Goal: Use online tool/utility: Use online tool/utility

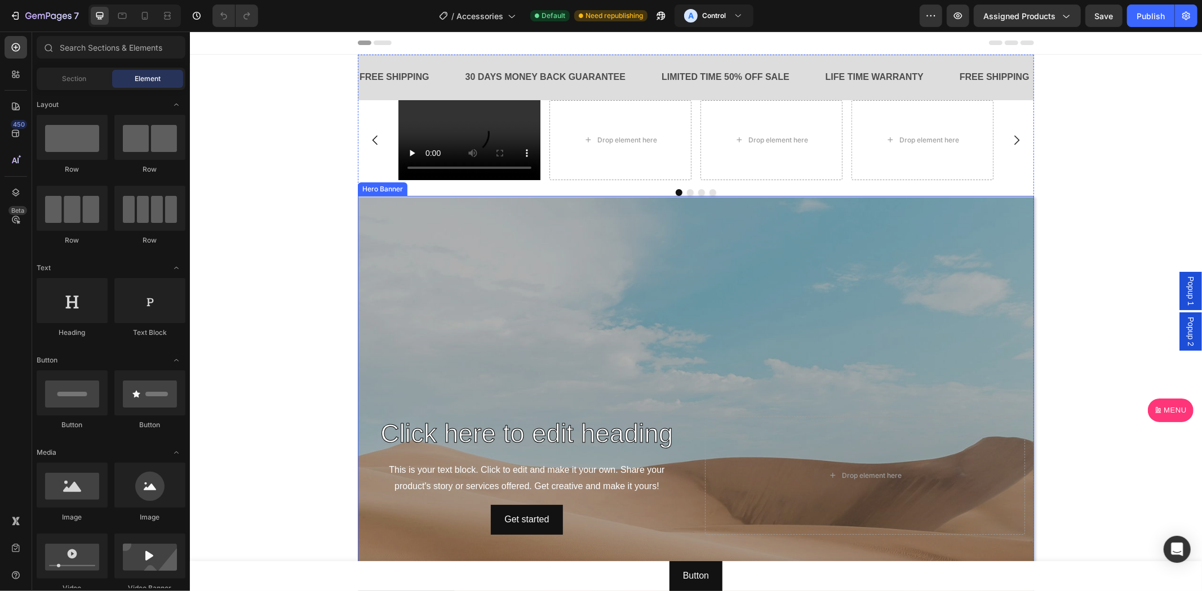
scroll to position [938, 0]
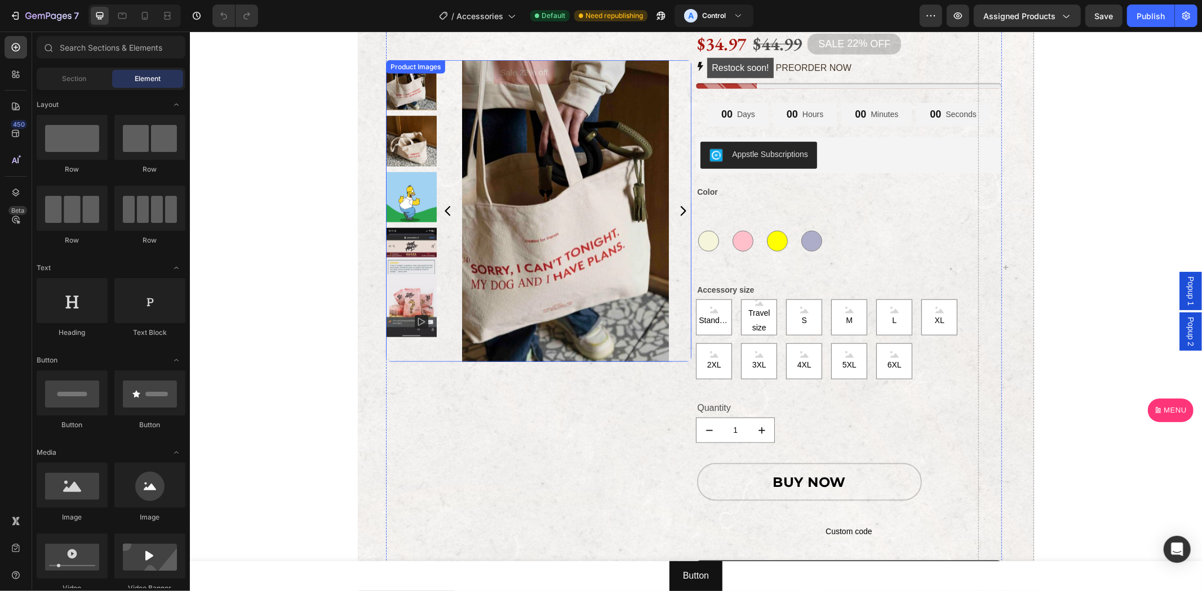
click at [394, 356] on div at bounding box center [410, 210] width 51 height 302
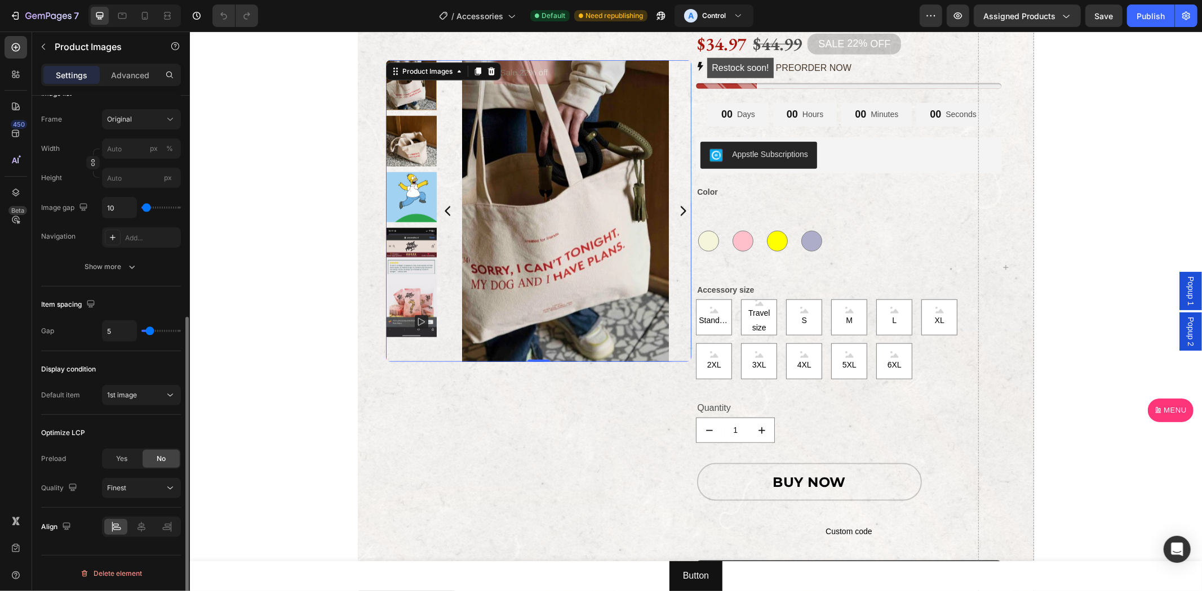
scroll to position [277, 0]
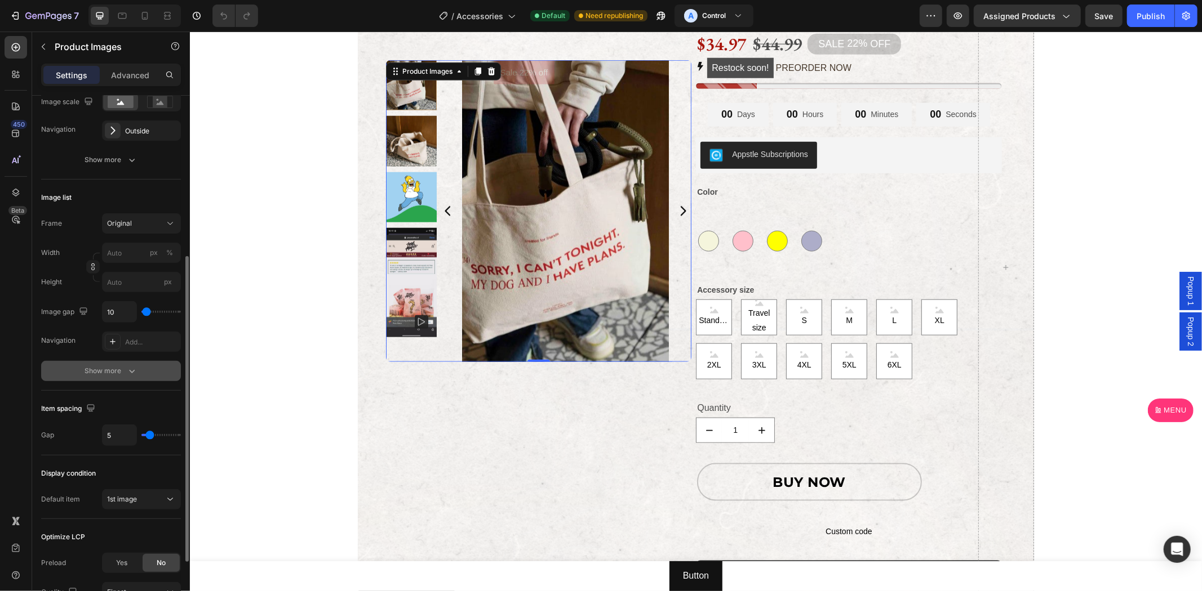
click at [93, 363] on button "Show more" at bounding box center [111, 371] width 140 height 20
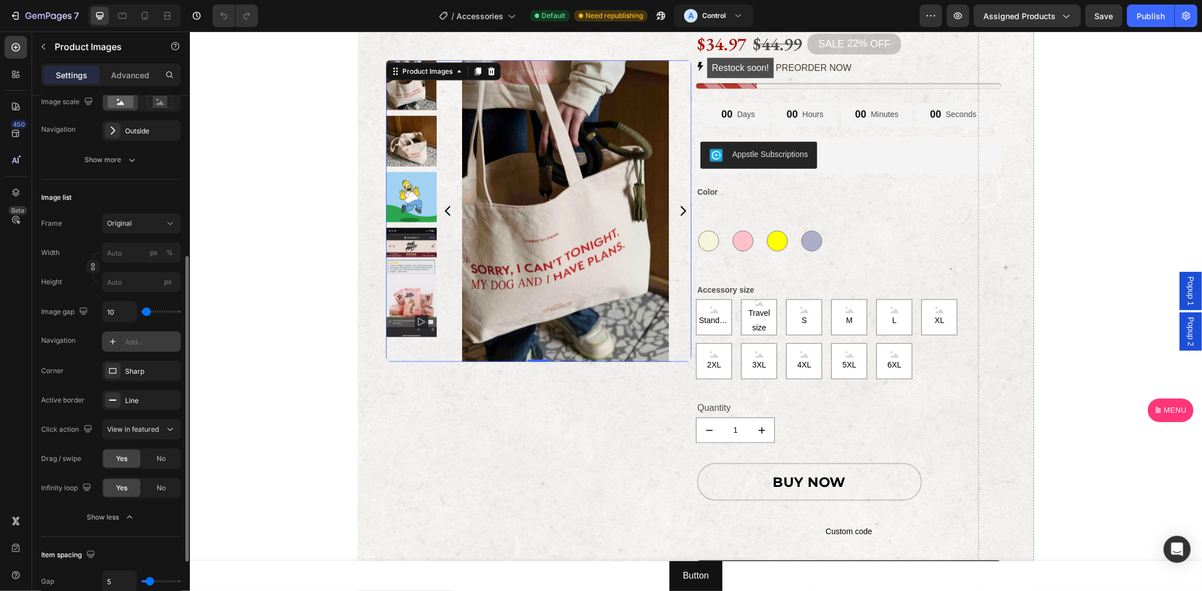
click at [158, 350] on div "Add..." at bounding box center [141, 342] width 79 height 20
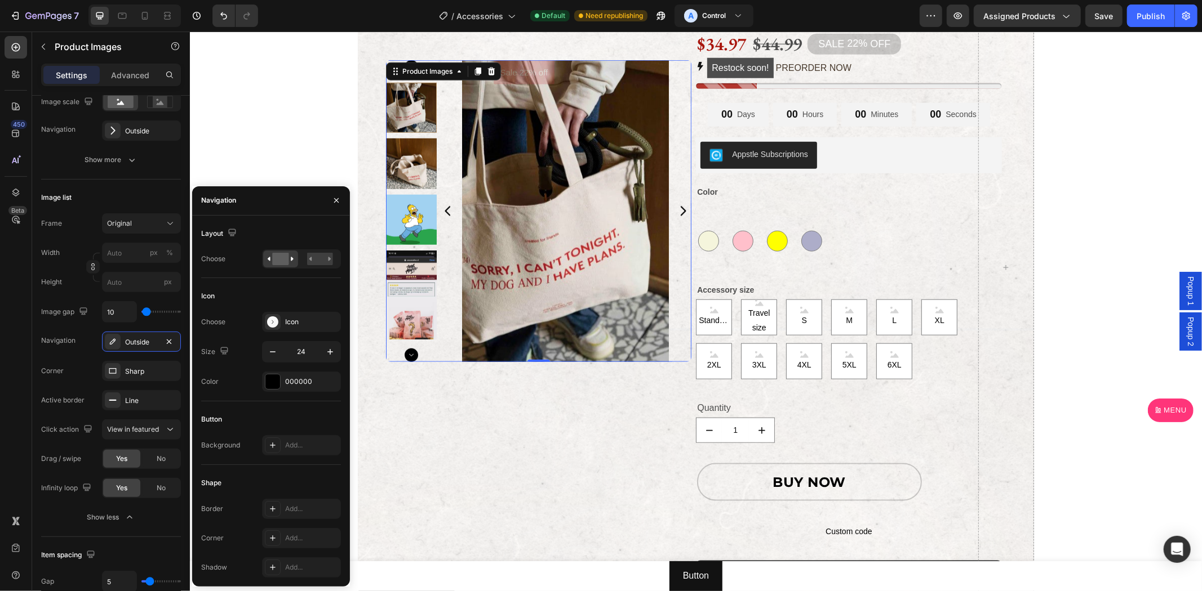
click at [338, 250] on div at bounding box center [301, 259] width 79 height 19
click at [324, 261] on rect at bounding box center [320, 259] width 26 height 12
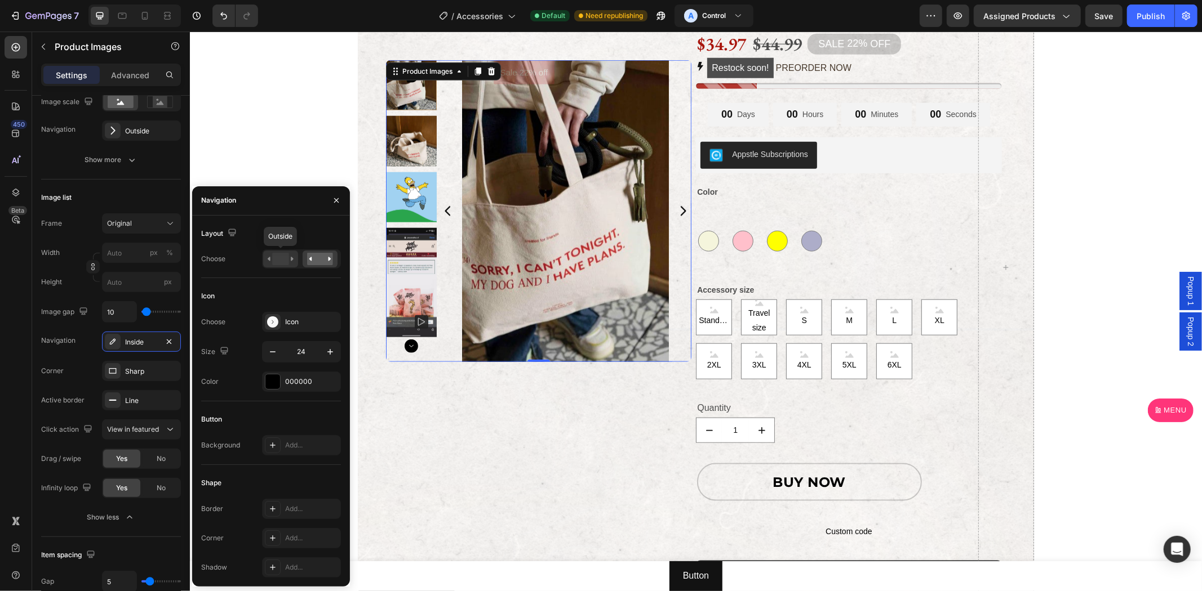
click at [268, 260] on icon at bounding box center [269, 259] width 3 height 4
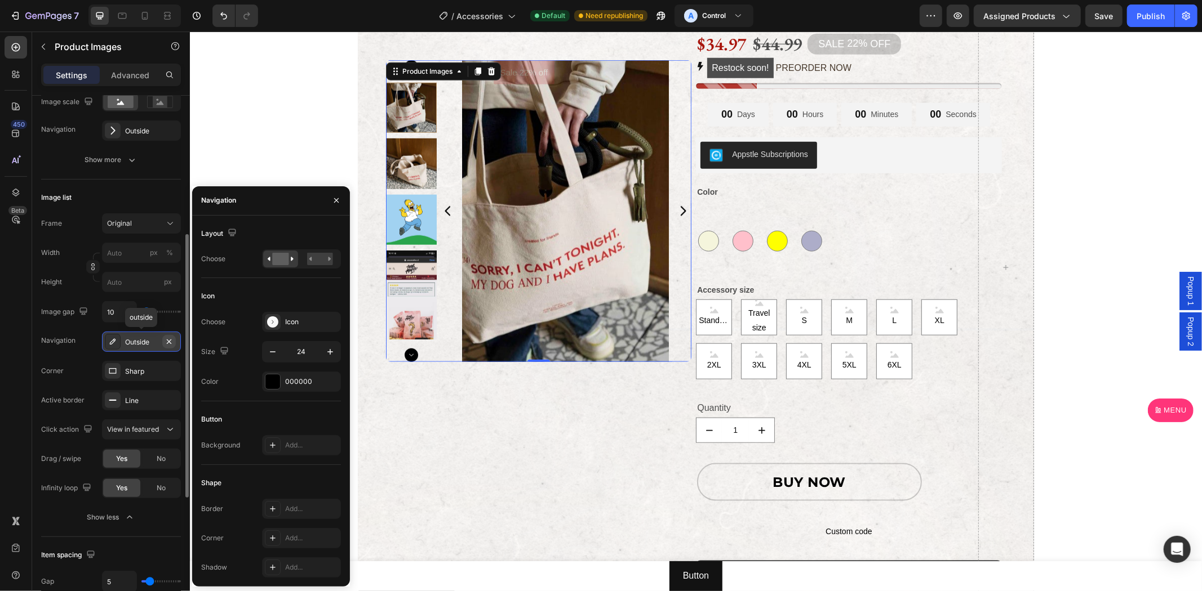
click at [167, 340] on icon "button" at bounding box center [168, 341] width 9 height 9
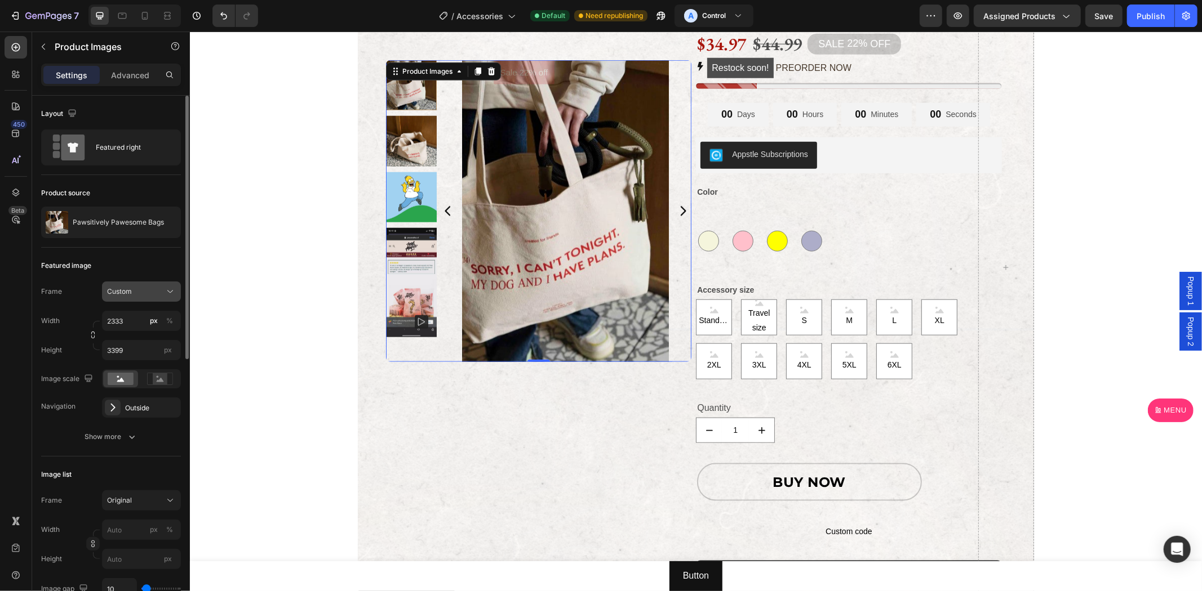
scroll to position [104, 0]
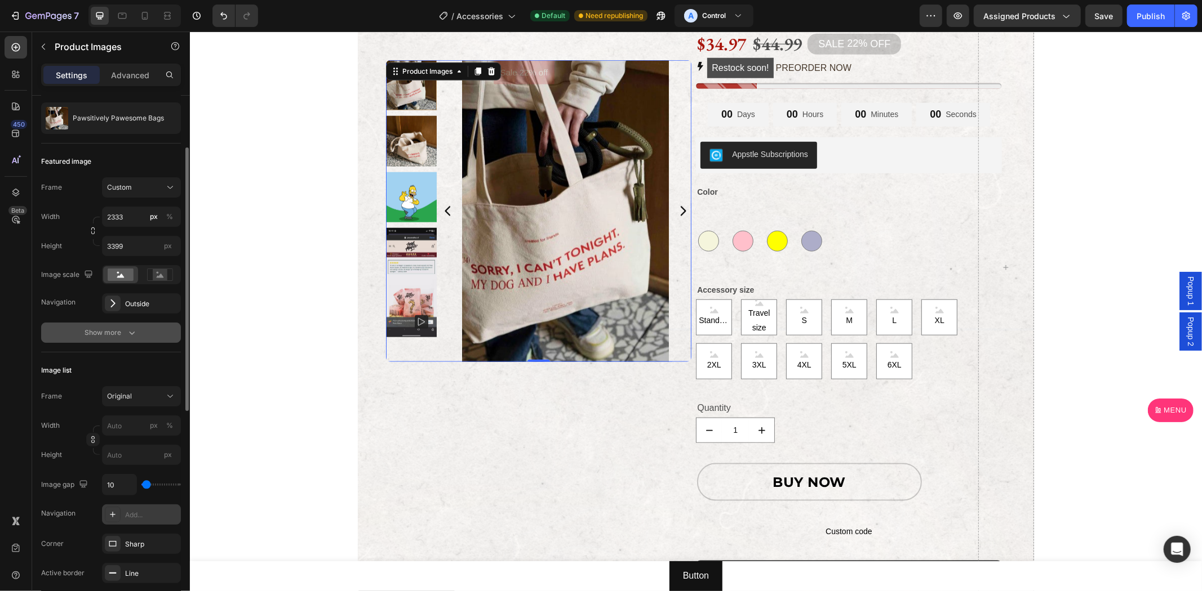
click at [143, 341] on button "Show more" at bounding box center [111, 333] width 140 height 20
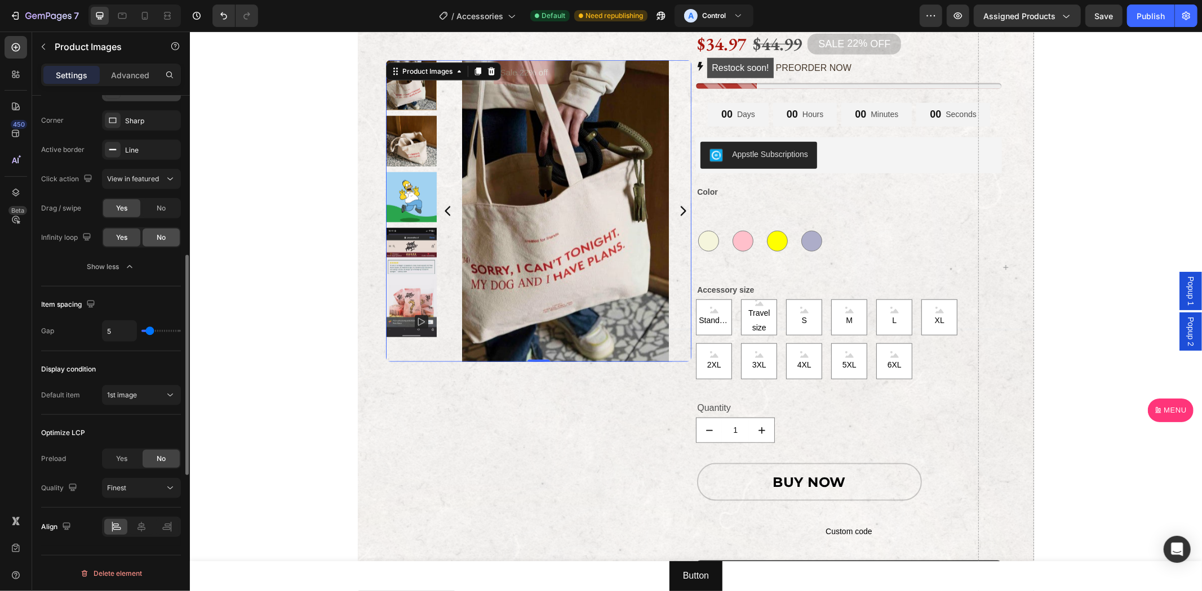
scroll to position [421, 0]
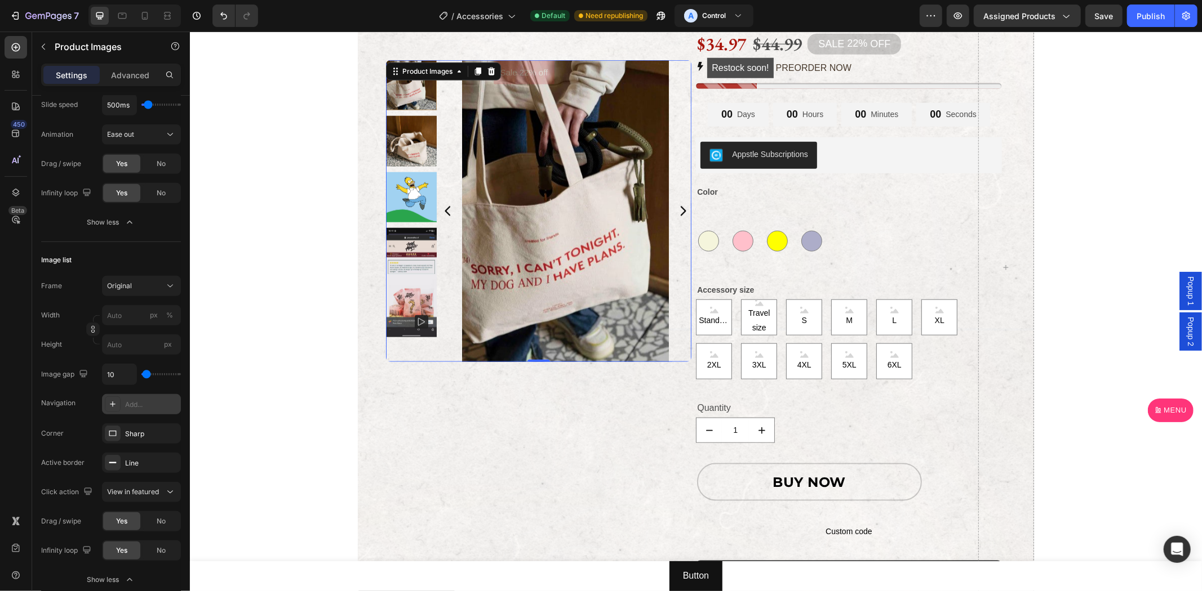
click at [135, 401] on div "Add..." at bounding box center [151, 405] width 53 height 10
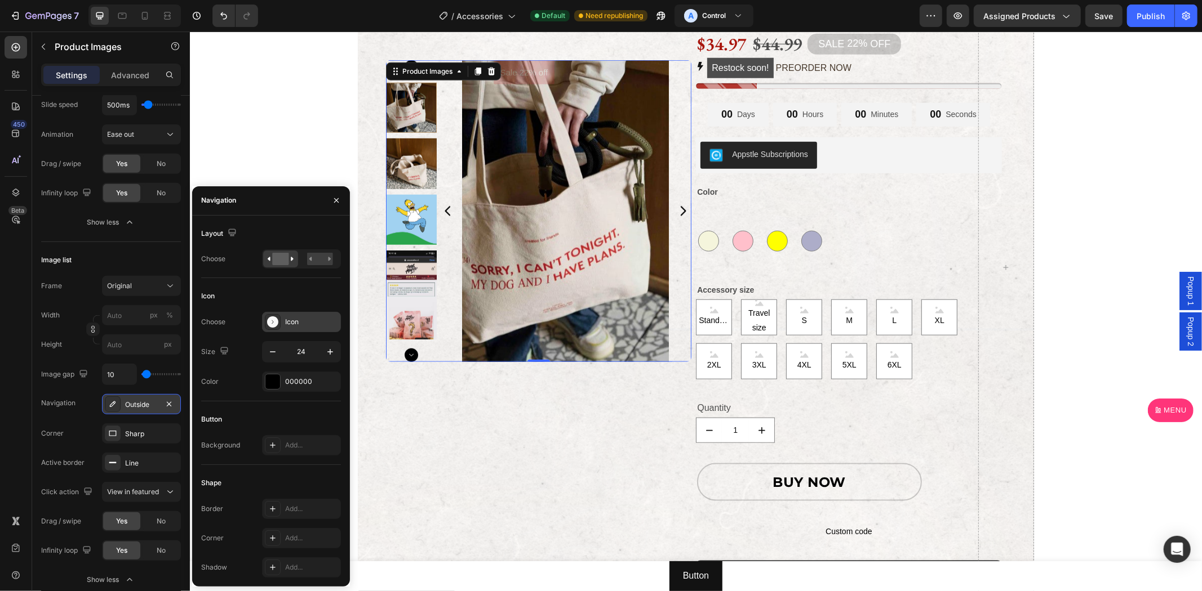
click at [306, 314] on div "Icon" at bounding box center [301, 322] width 79 height 20
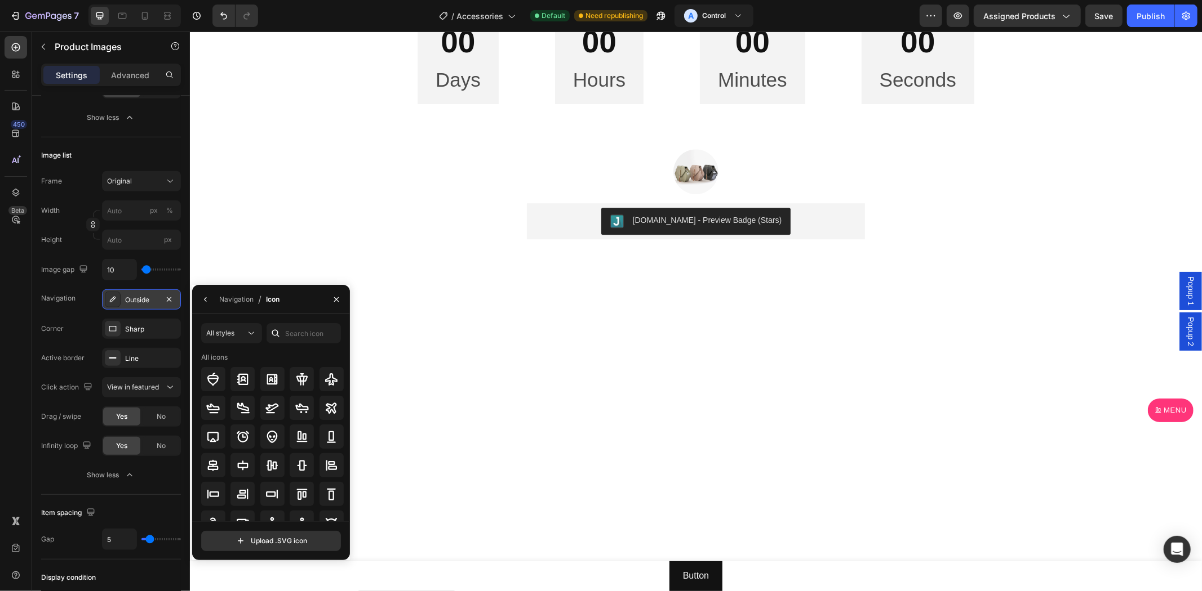
scroll to position [2190, 0]
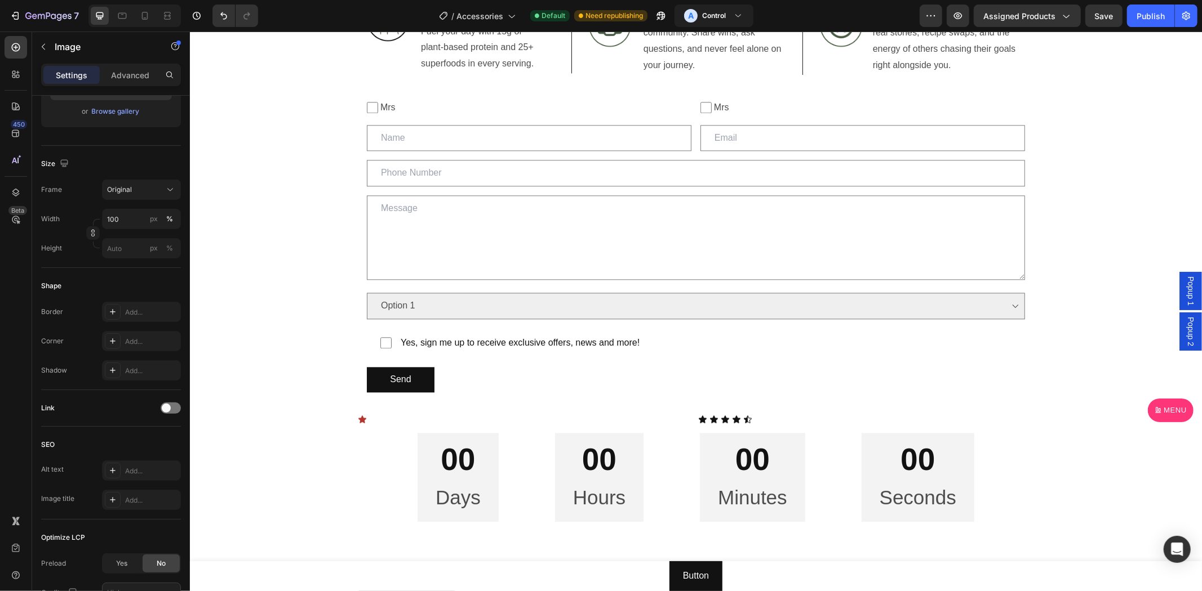
scroll to position [1982, 0]
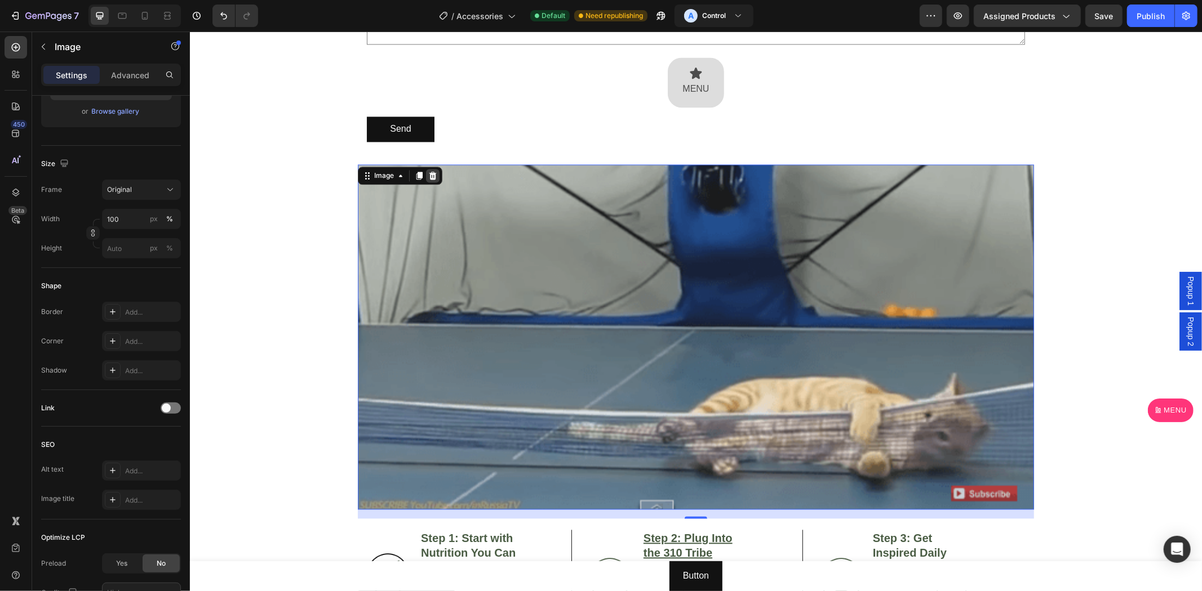
click at [429, 175] on icon at bounding box center [432, 175] width 9 height 9
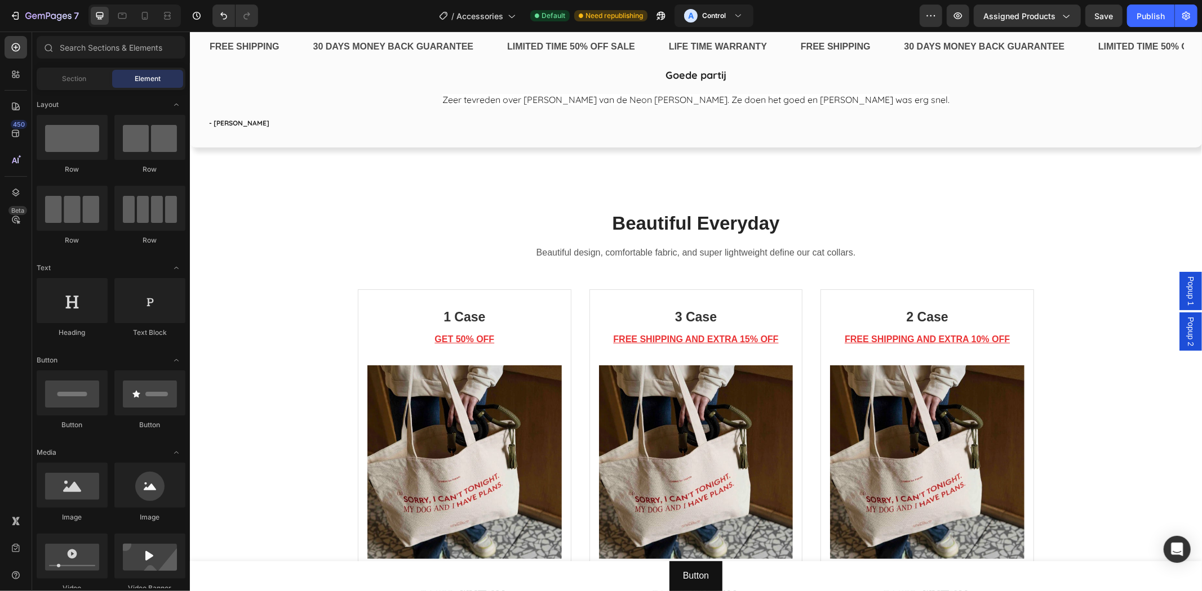
scroll to position [3990, 0]
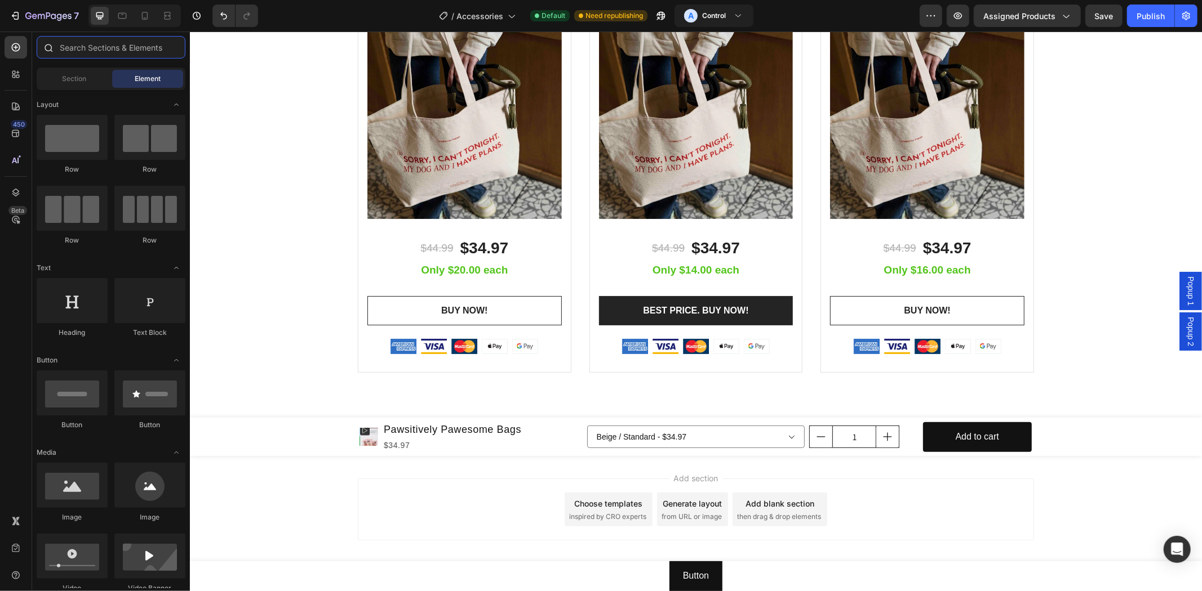
click at [114, 51] on input "text" at bounding box center [111, 47] width 149 height 23
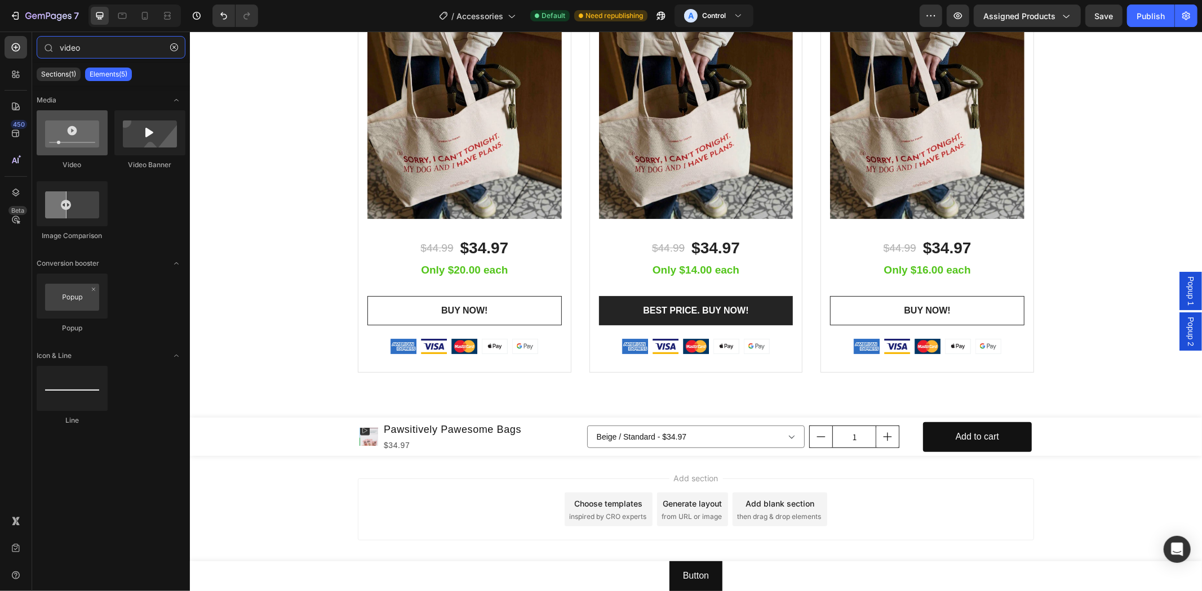
type input "video"
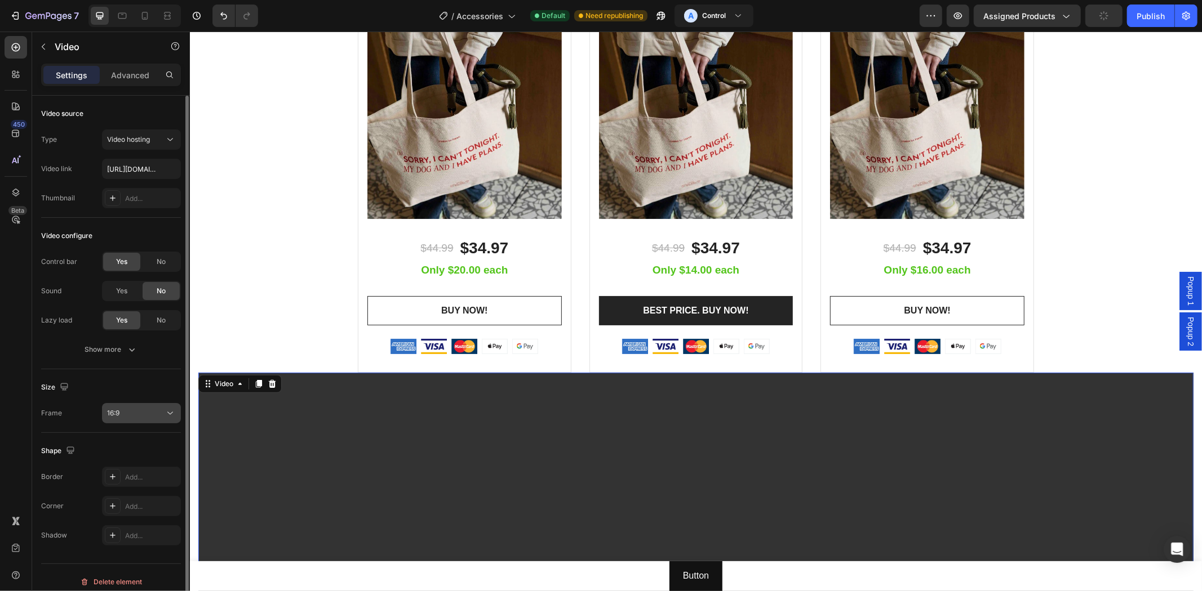
click at [119, 414] on span "16:9" at bounding box center [113, 413] width 12 height 8
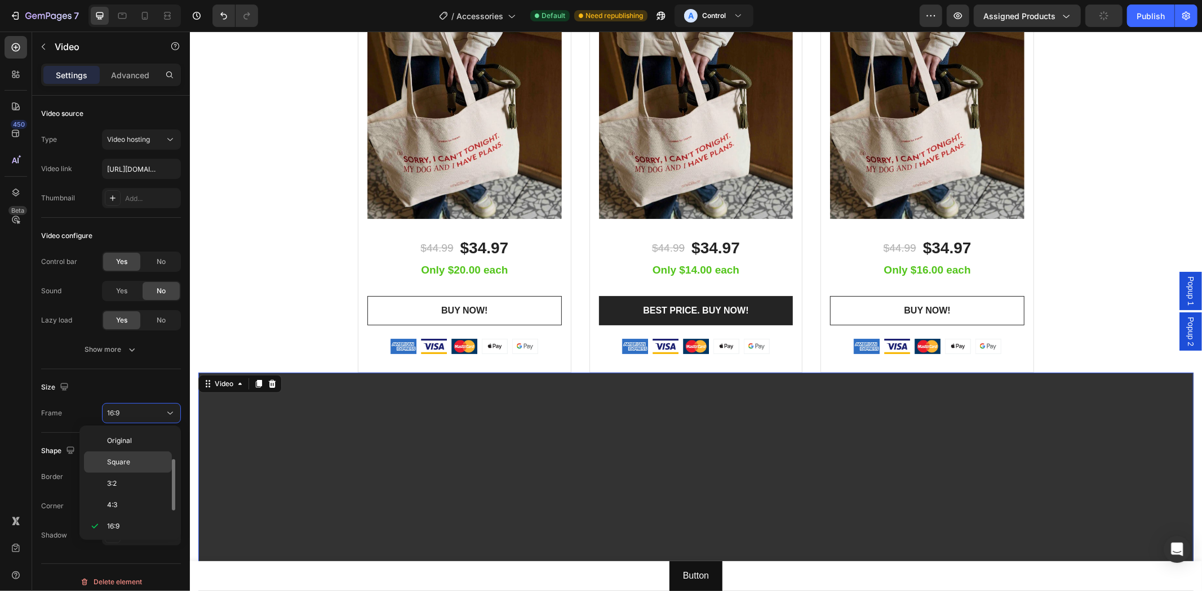
scroll to position [20, 0]
click at [110, 475] on div "3:2" at bounding box center [128, 485] width 88 height 21
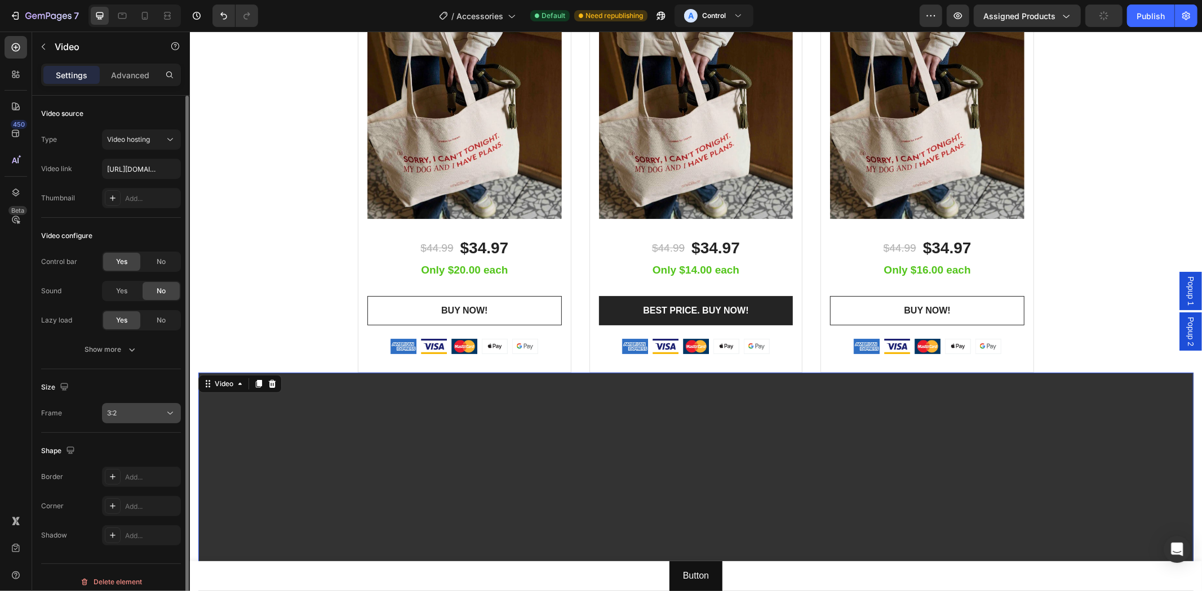
click at [130, 419] on button "3:2" at bounding box center [141, 413] width 79 height 20
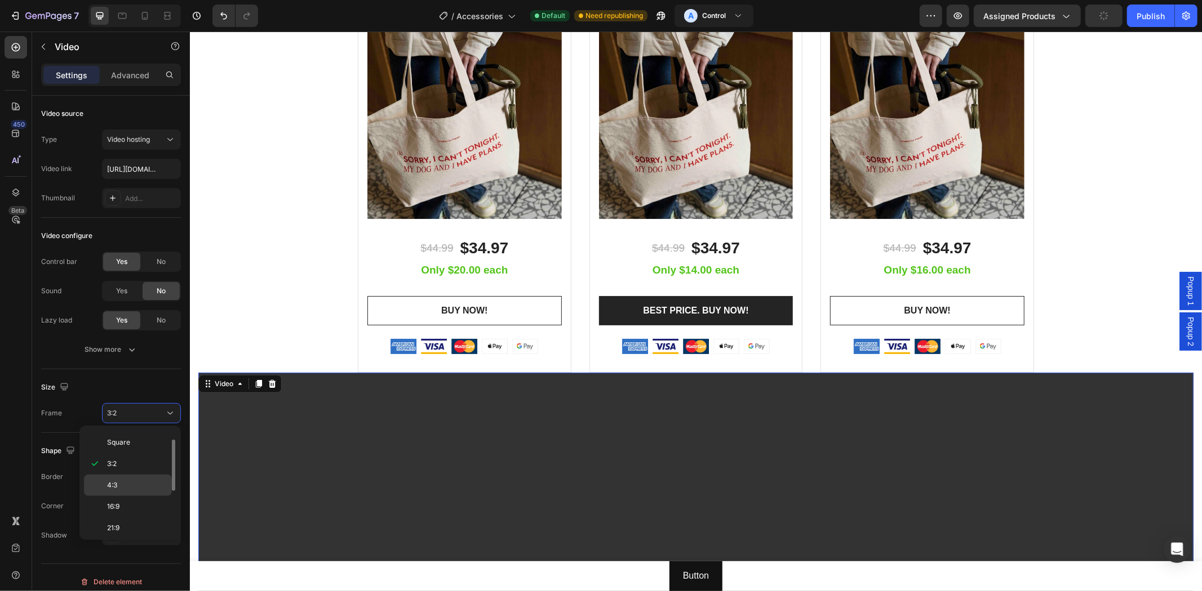
click at [131, 481] on p "4:3" at bounding box center [137, 485] width 60 height 10
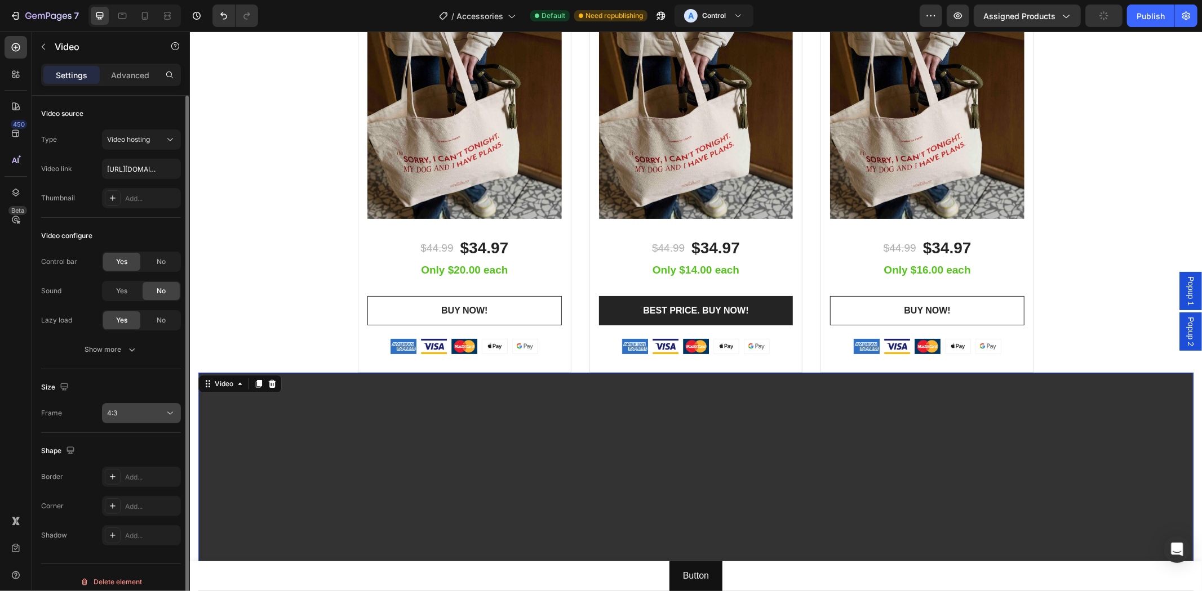
click at [136, 419] on div "4:3" at bounding box center [141, 413] width 69 height 11
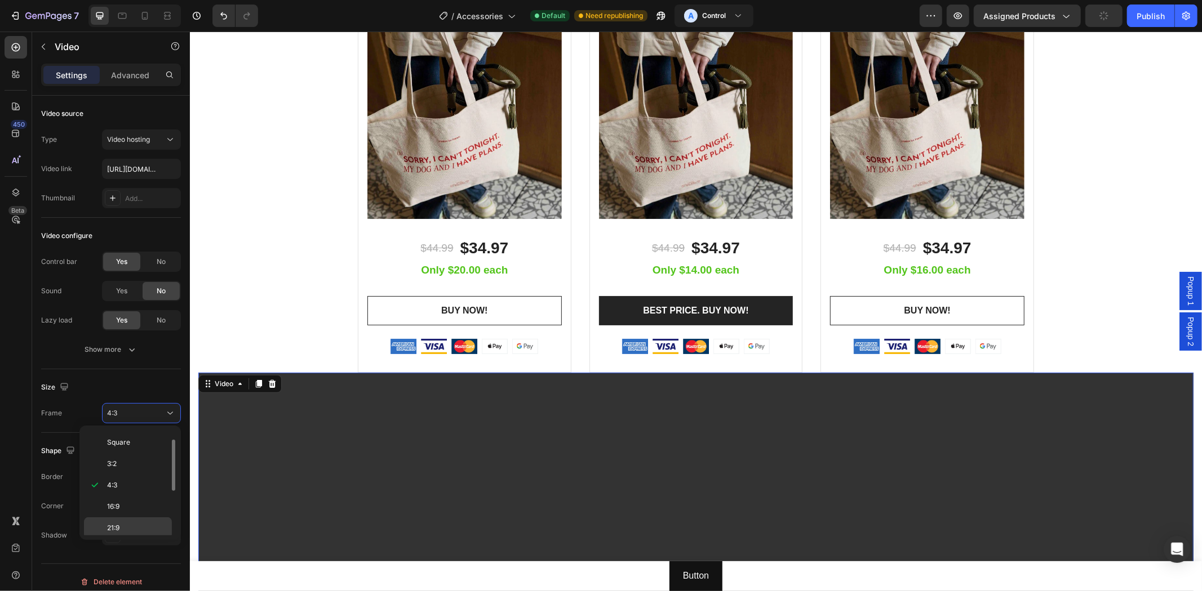
click at [131, 528] on p "21:9" at bounding box center [137, 528] width 60 height 10
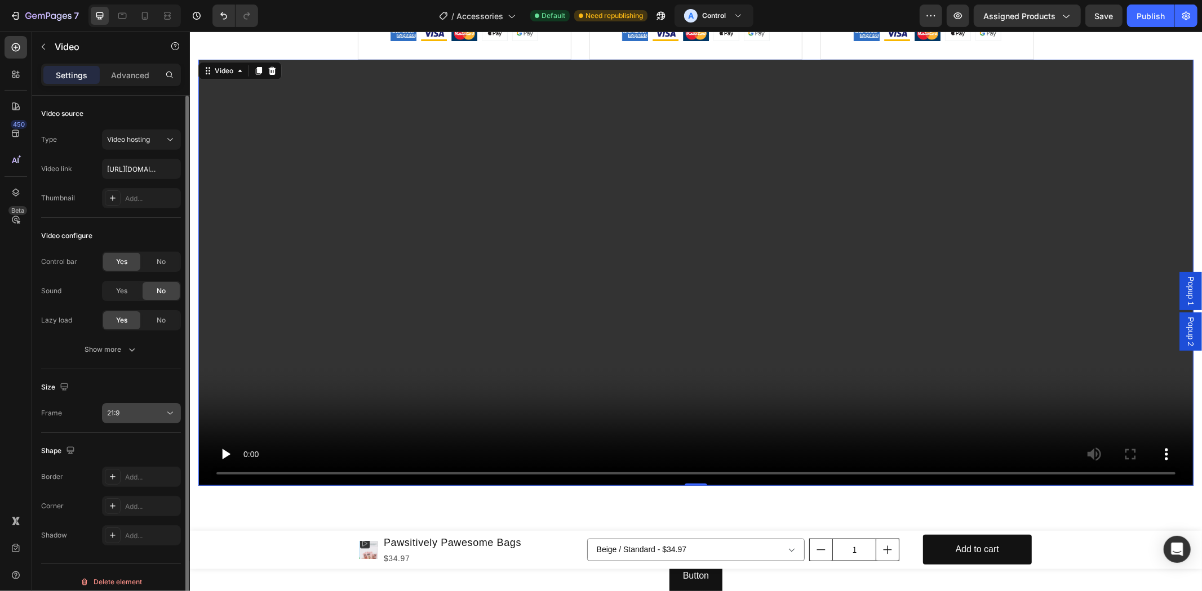
click at [141, 419] on button "21:9" at bounding box center [141, 413] width 79 height 20
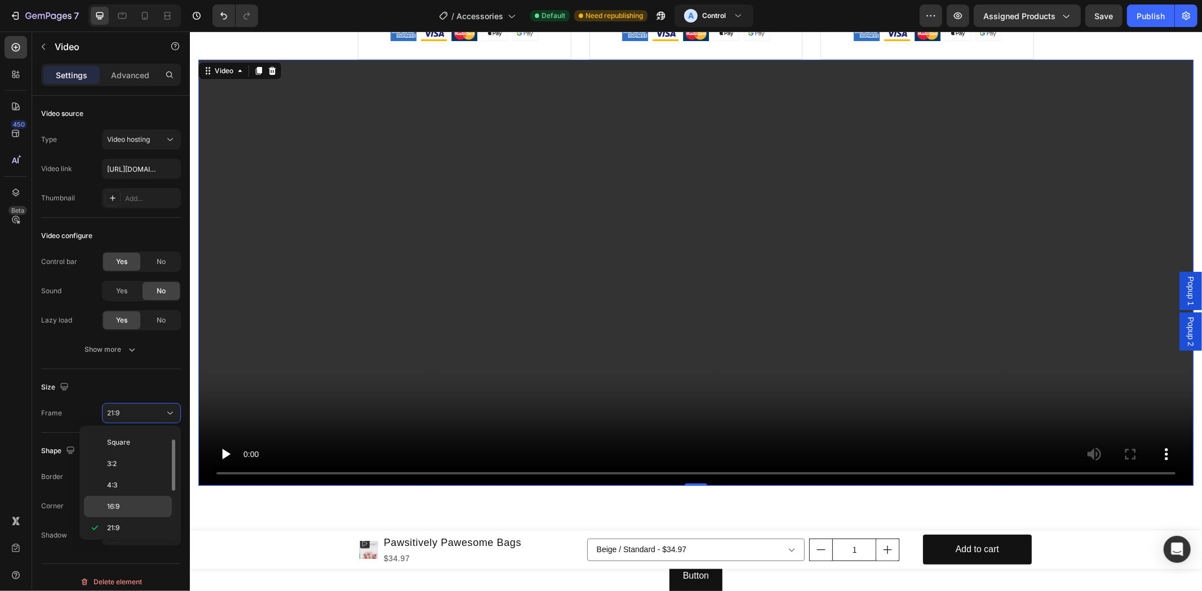
click at [130, 509] on p "16:9" at bounding box center [137, 507] width 60 height 10
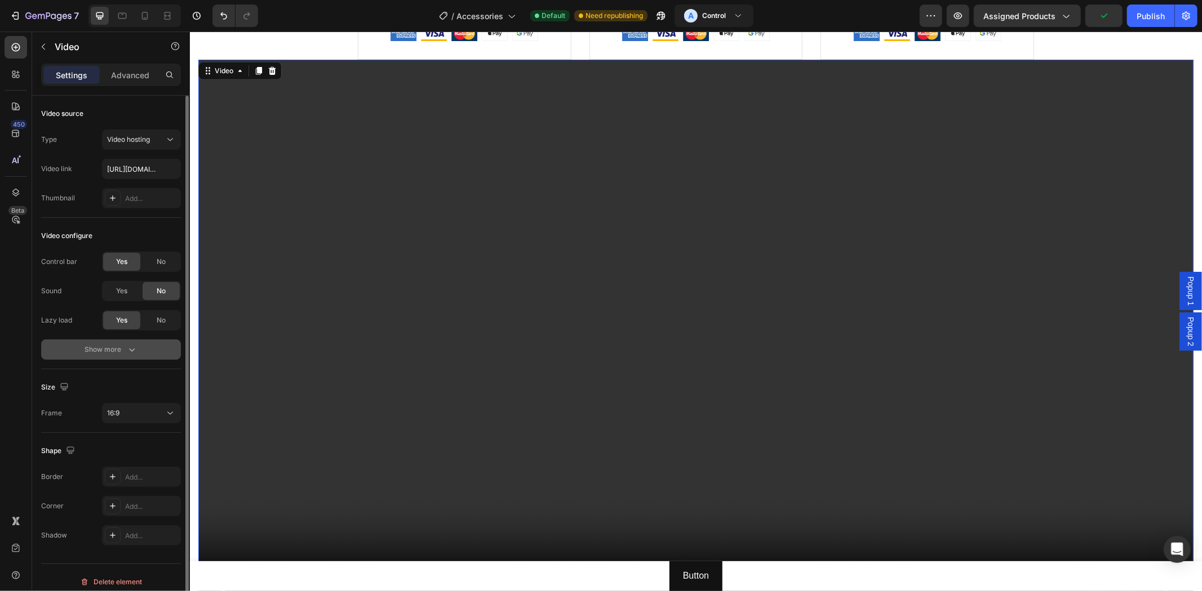
click at [118, 355] on button "Show more" at bounding box center [111, 350] width 140 height 20
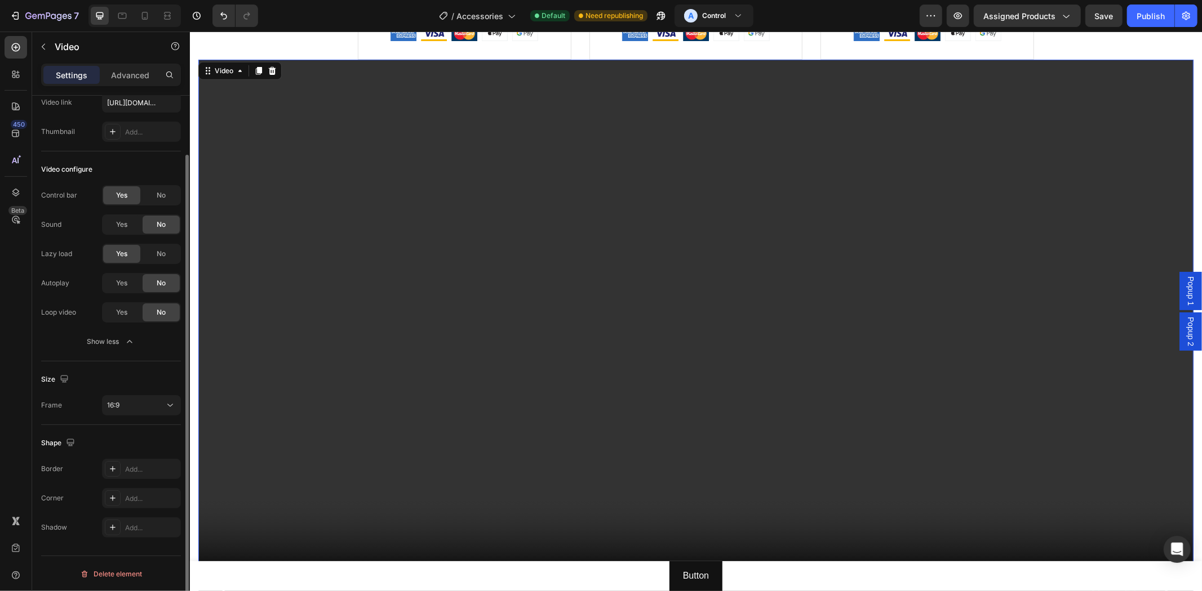
click at [117, 420] on div "Size Frame 16:9" at bounding box center [111, 394] width 140 height 64
click at [134, 413] on button "16:9" at bounding box center [141, 405] width 79 height 20
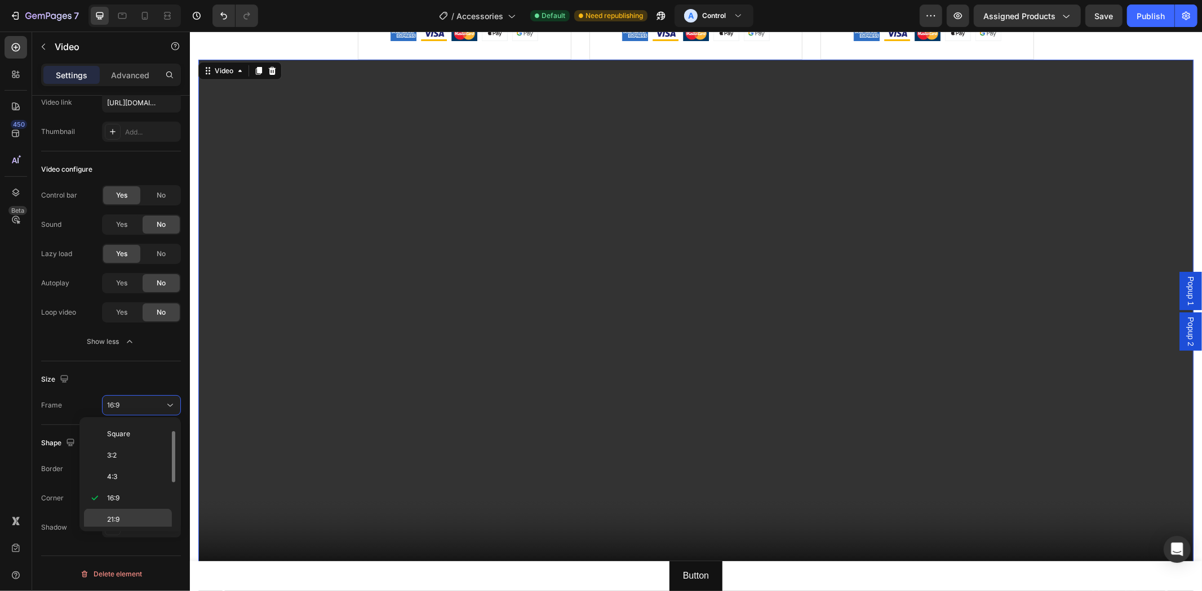
scroll to position [110, 0]
click at [139, 429] on p "21:9" at bounding box center [137, 430] width 60 height 10
